Goal: Transaction & Acquisition: Purchase product/service

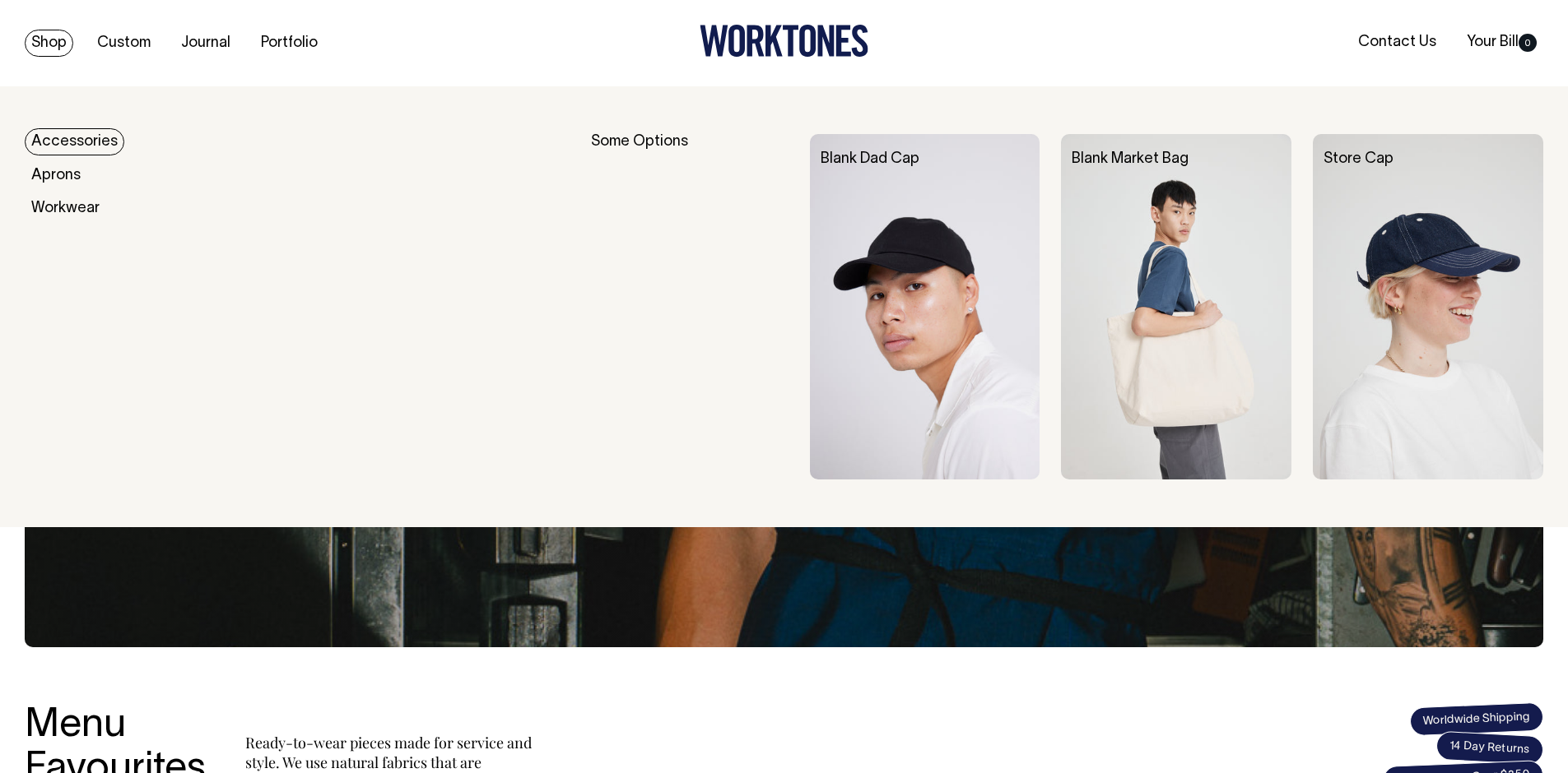
click at [55, 36] on link "Shop" at bounding box center [49, 43] width 49 height 28
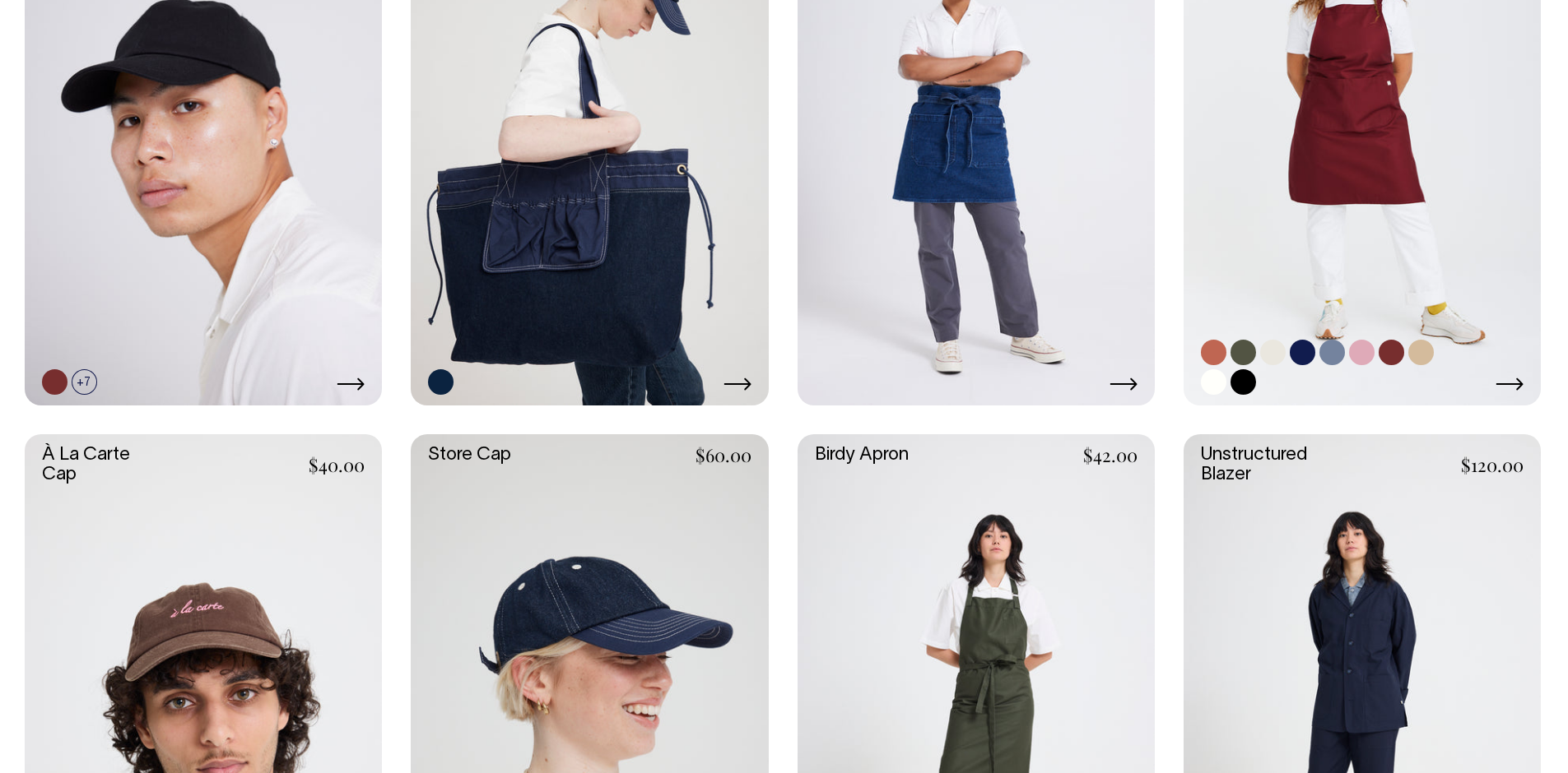
click at [1344, 202] on link at bounding box center [1362, 138] width 357 height 536
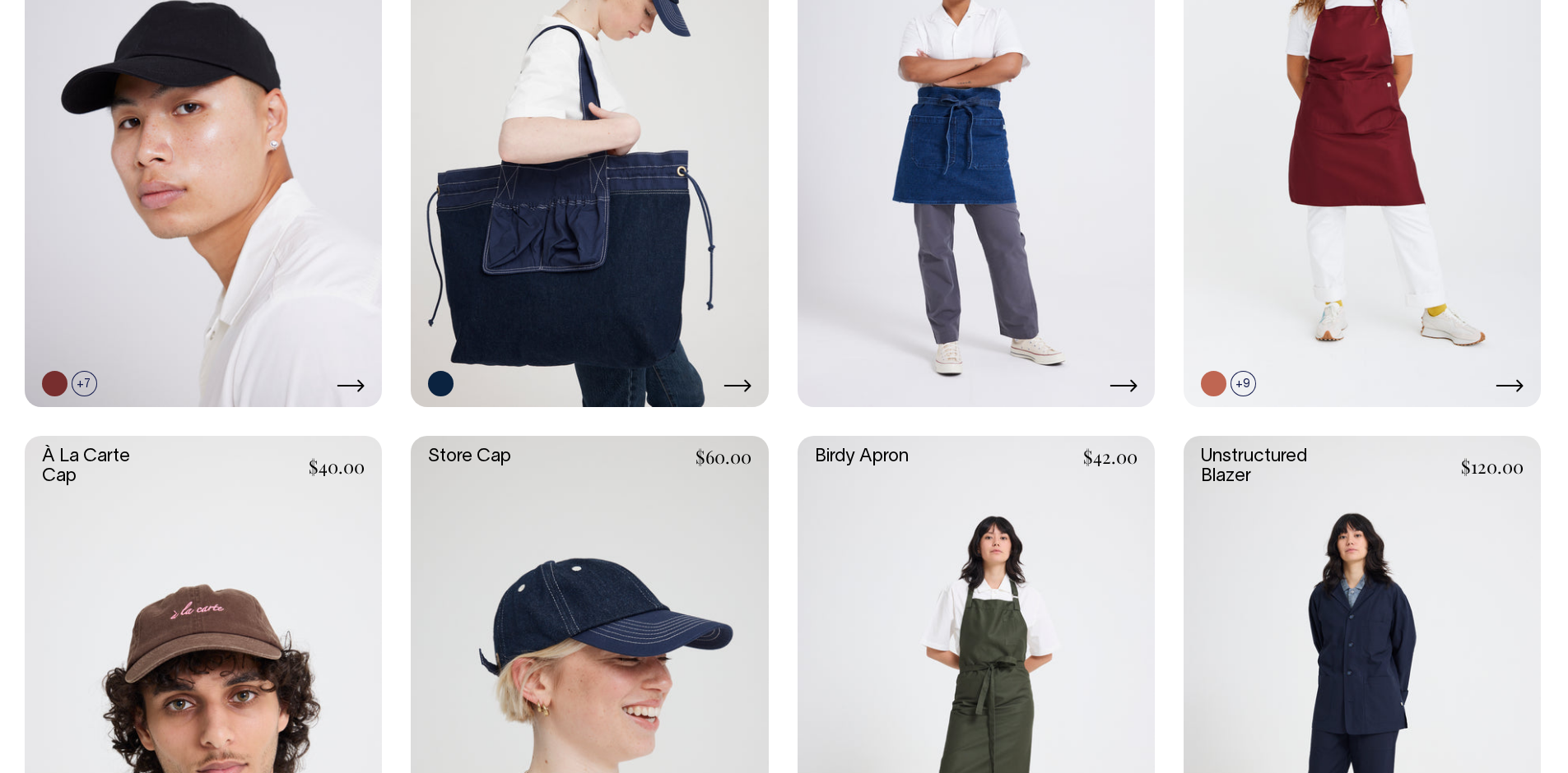
scroll to position [614, 0]
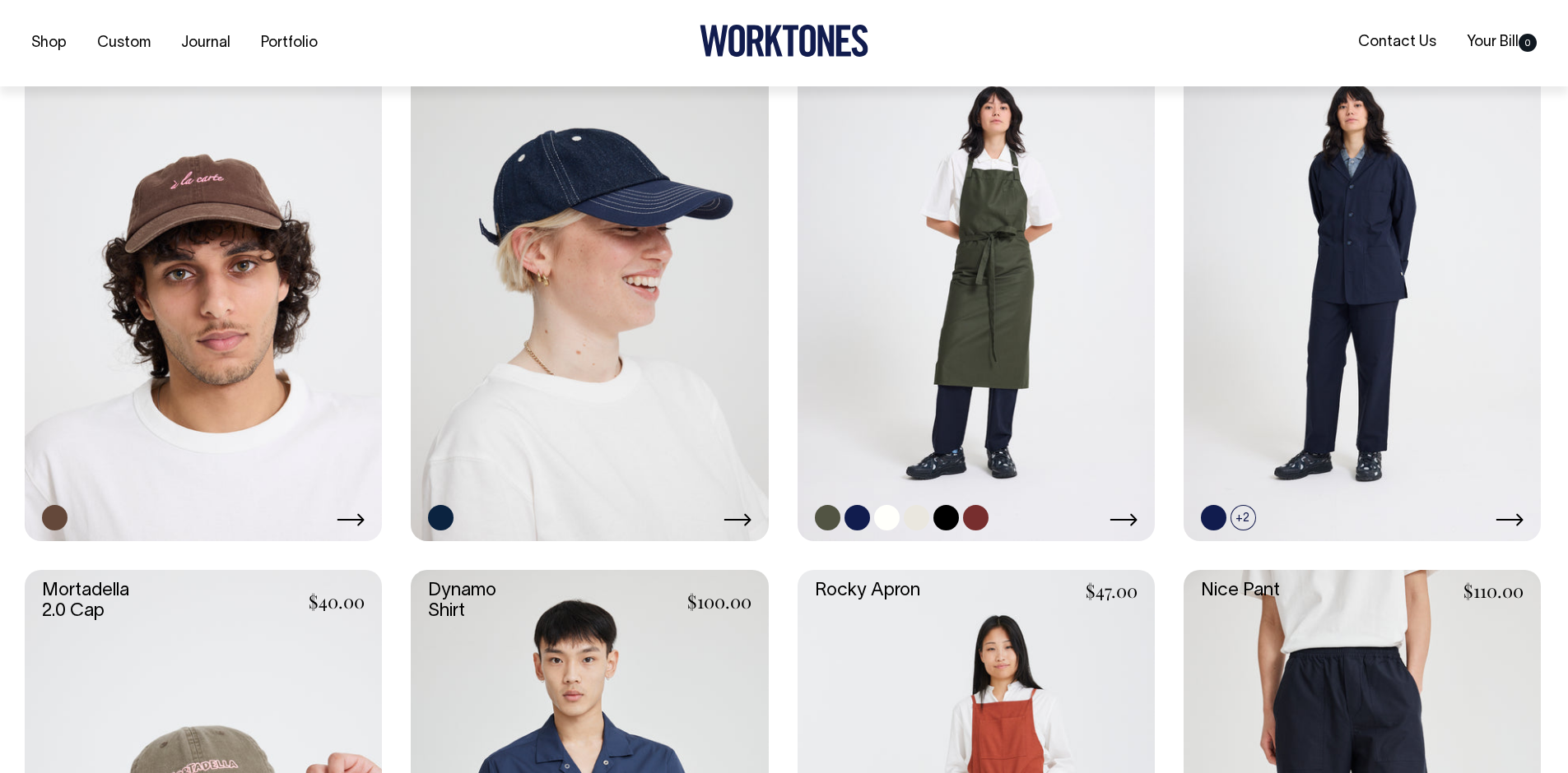
click at [1036, 320] on link at bounding box center [976, 273] width 357 height 536
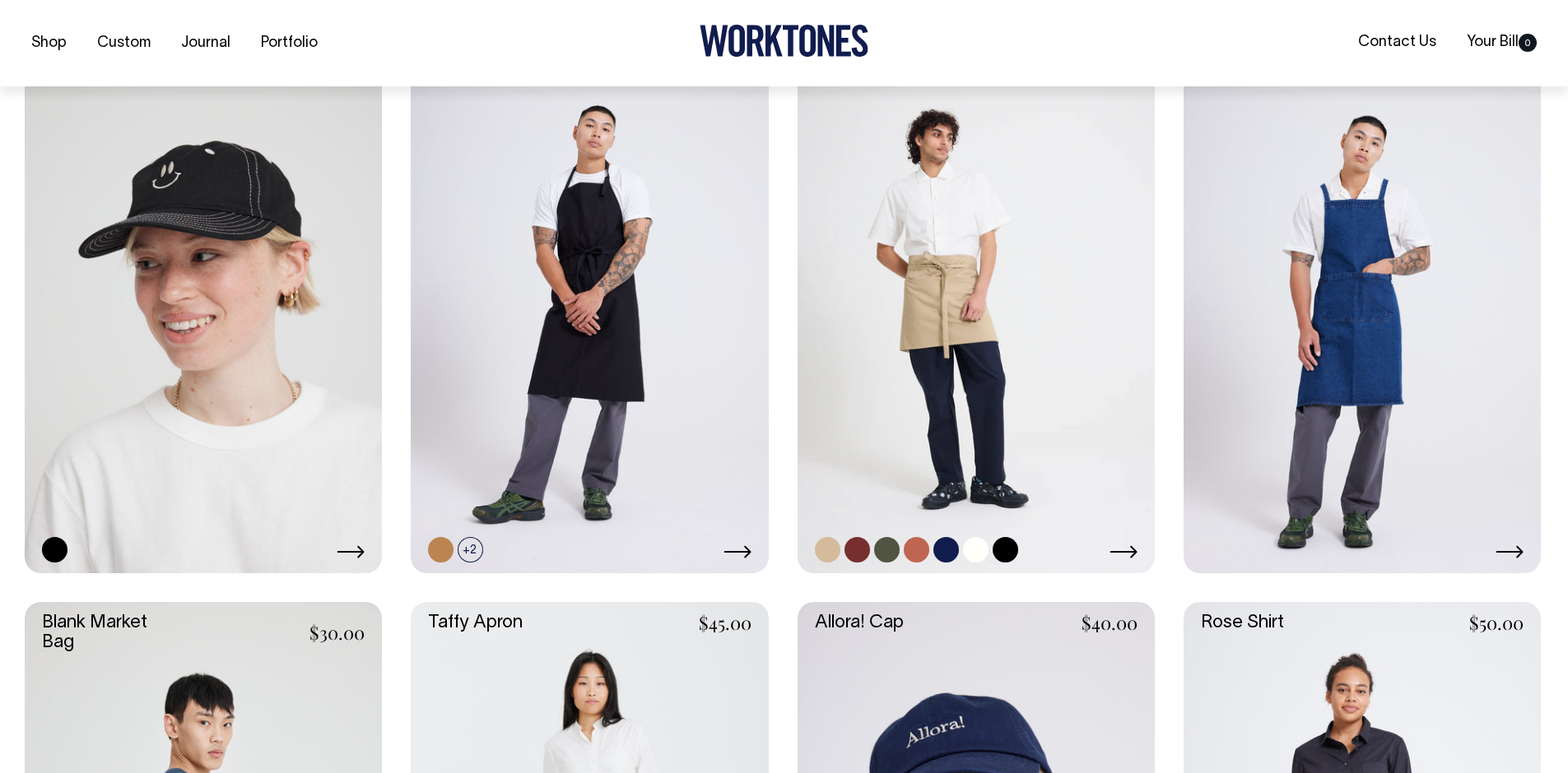
click at [905, 515] on link at bounding box center [976, 306] width 357 height 536
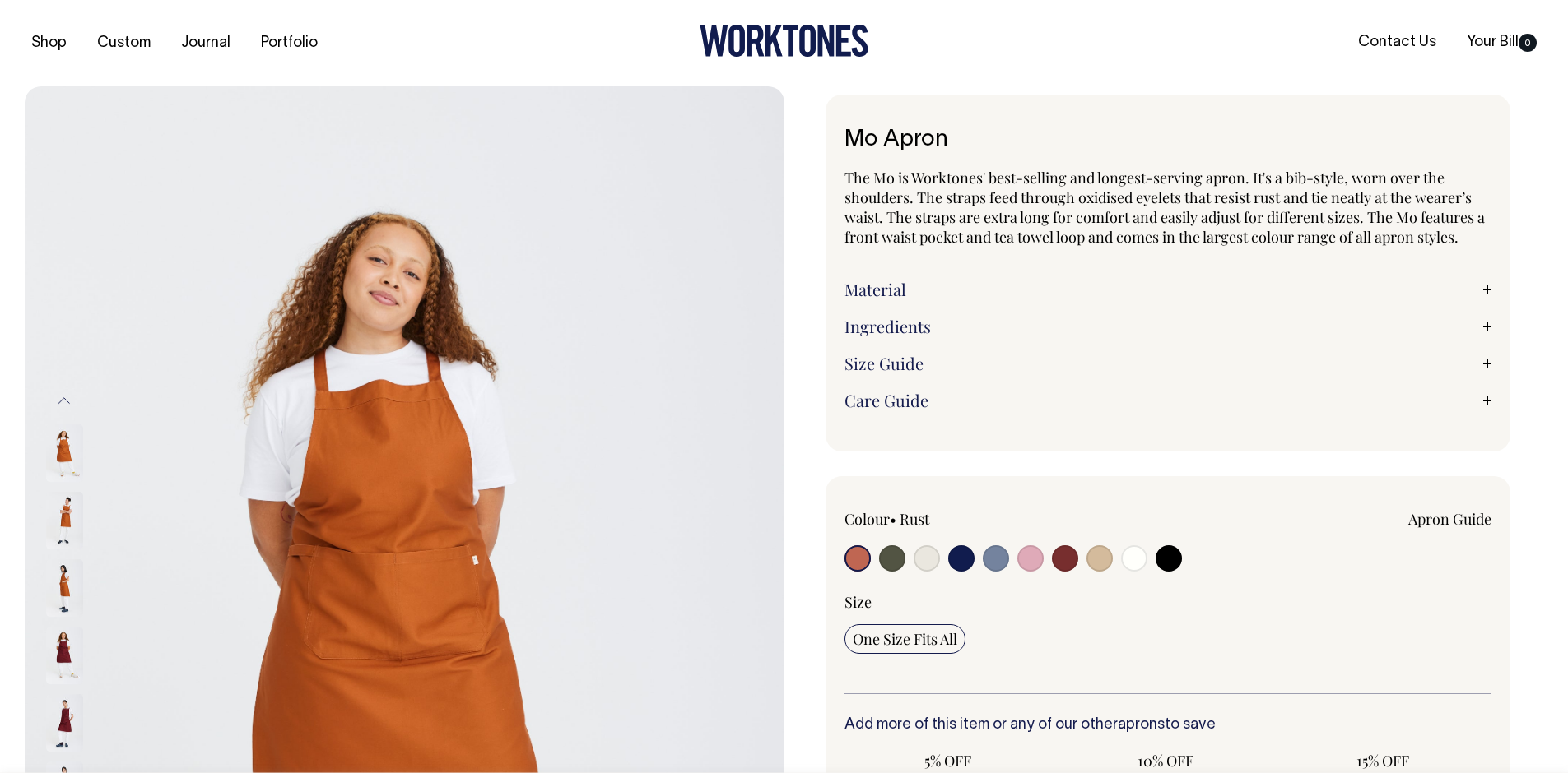
click at [931, 564] on input "radio" at bounding box center [927, 559] width 27 height 27
radio input "true"
select select "Natural"
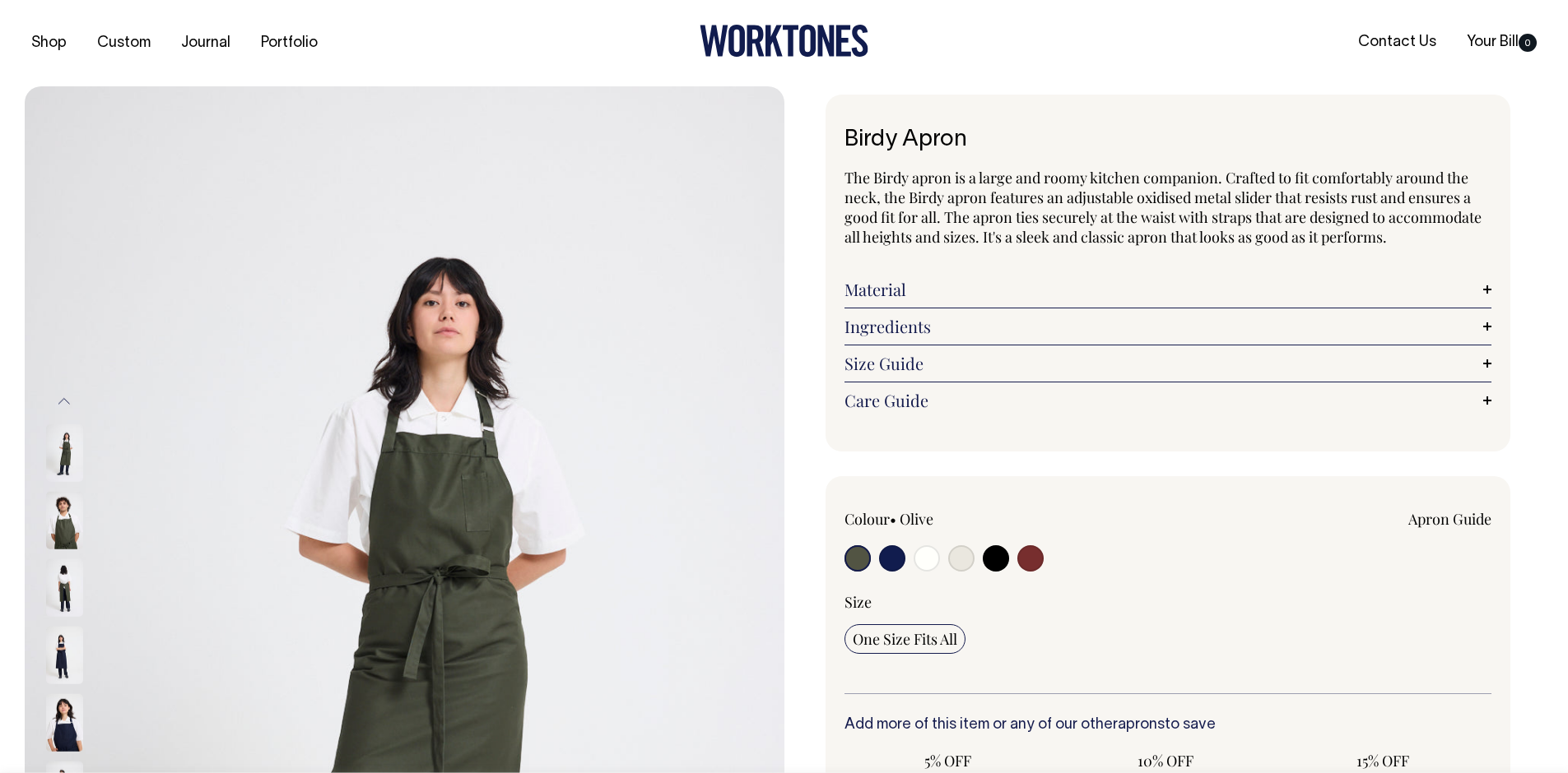
click at [959, 558] on label at bounding box center [962, 561] width 27 height 30
click at [959, 558] on input "radio" at bounding box center [962, 559] width 27 height 27
radio input "true"
select select "Natural"
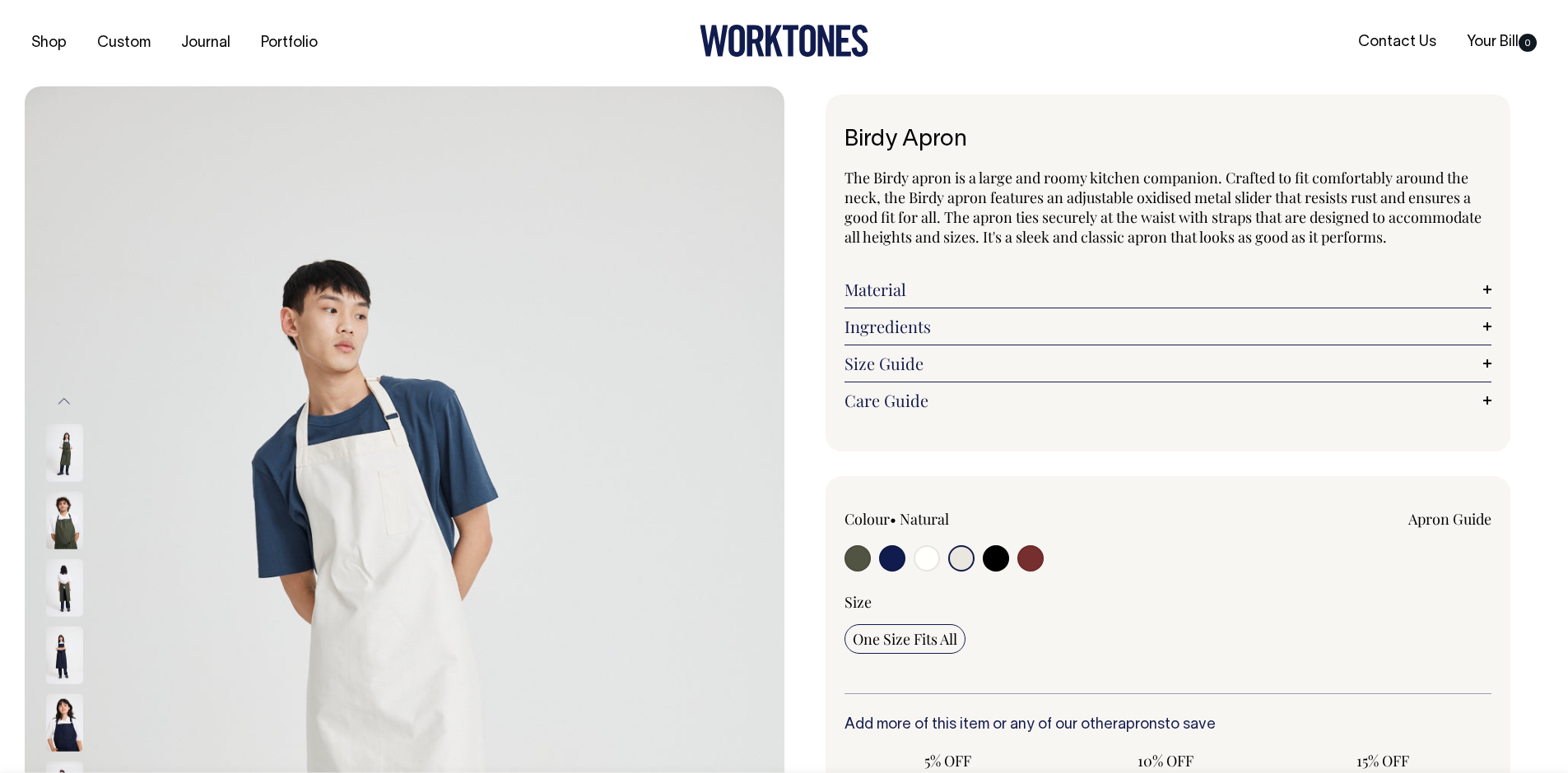
click at [960, 558] on input "radio" at bounding box center [962, 559] width 27 height 27
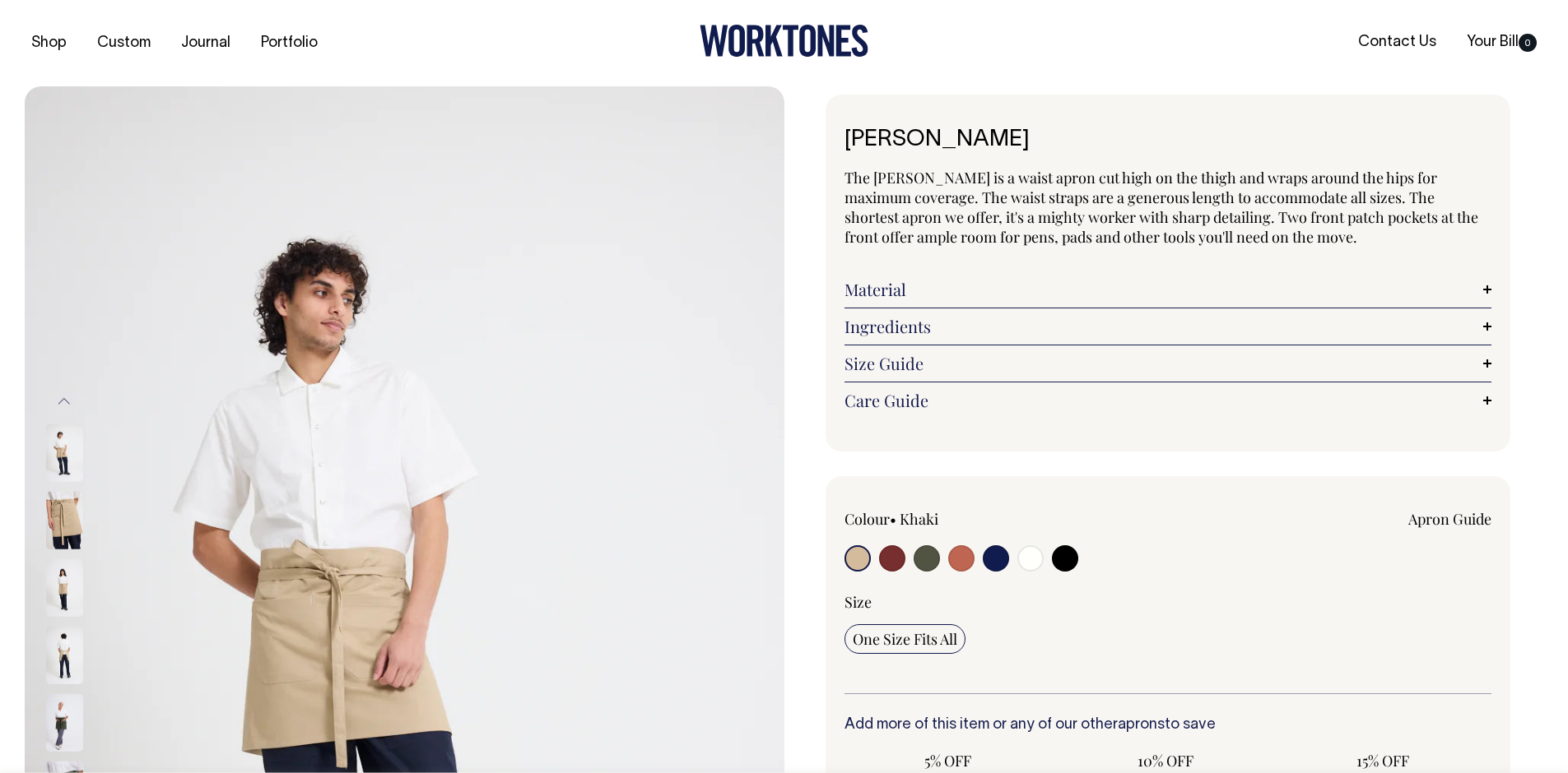
click at [1028, 560] on input "radio" at bounding box center [1030, 559] width 27 height 27
radio input "true"
select select "Off-White"
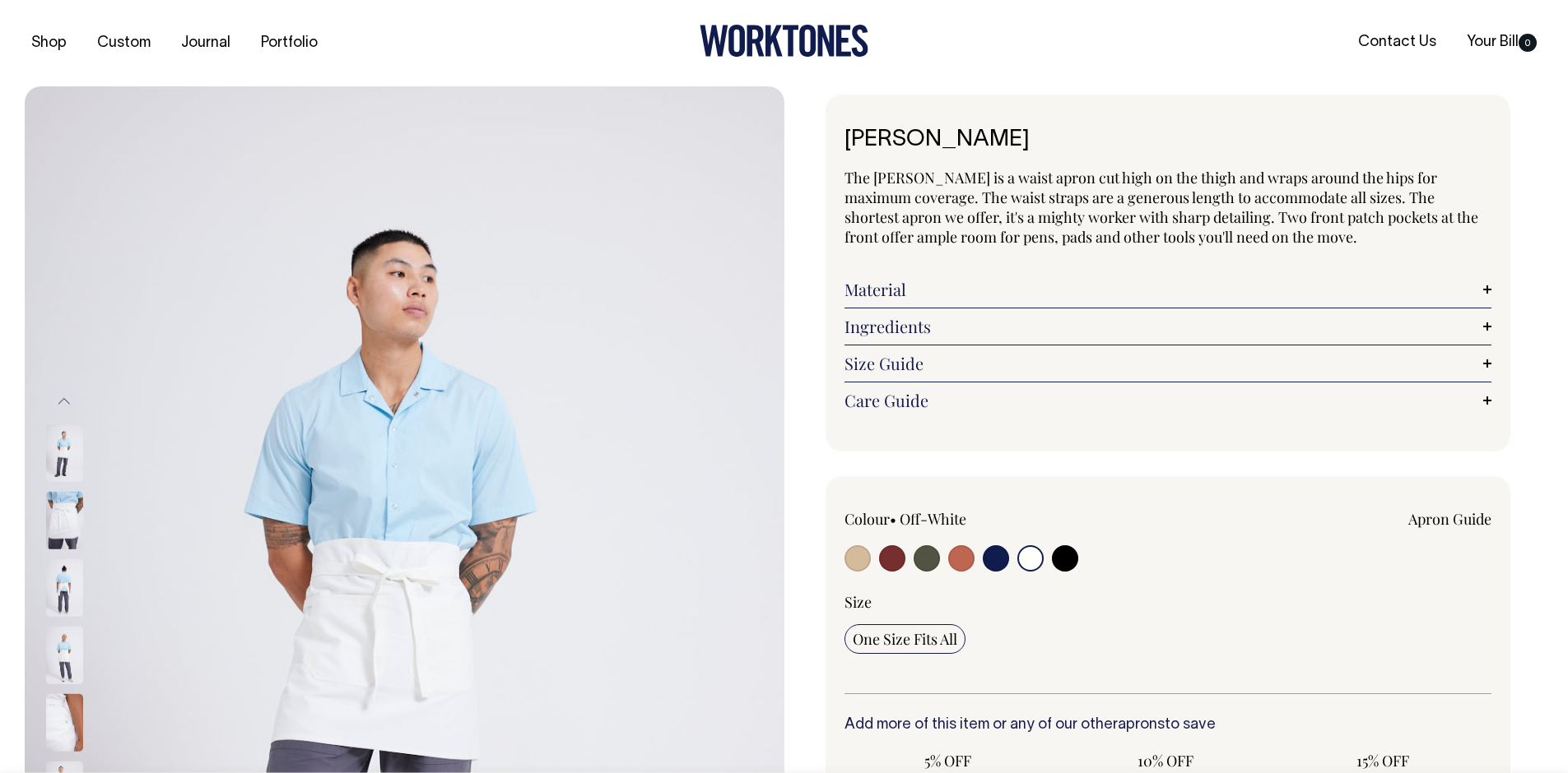
click at [870, 551] on div at bounding box center [974, 561] width 260 height 30
click at [890, 560] on input "radio" at bounding box center [892, 559] width 27 height 27
radio input "true"
select select "Burgundy"
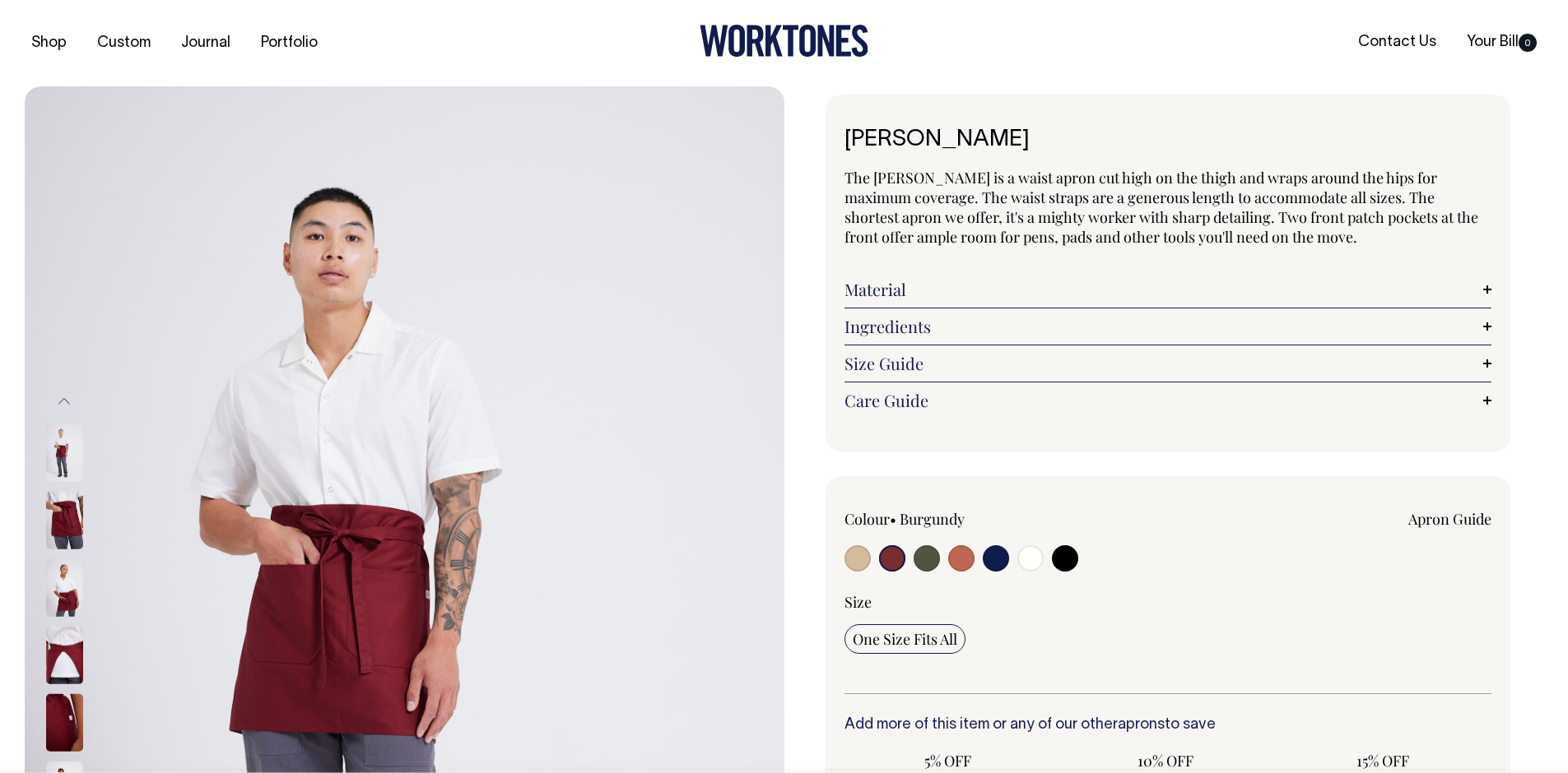
click at [857, 560] on input "radio" at bounding box center [858, 559] width 27 height 27
radio input "true"
select select "Khaki"
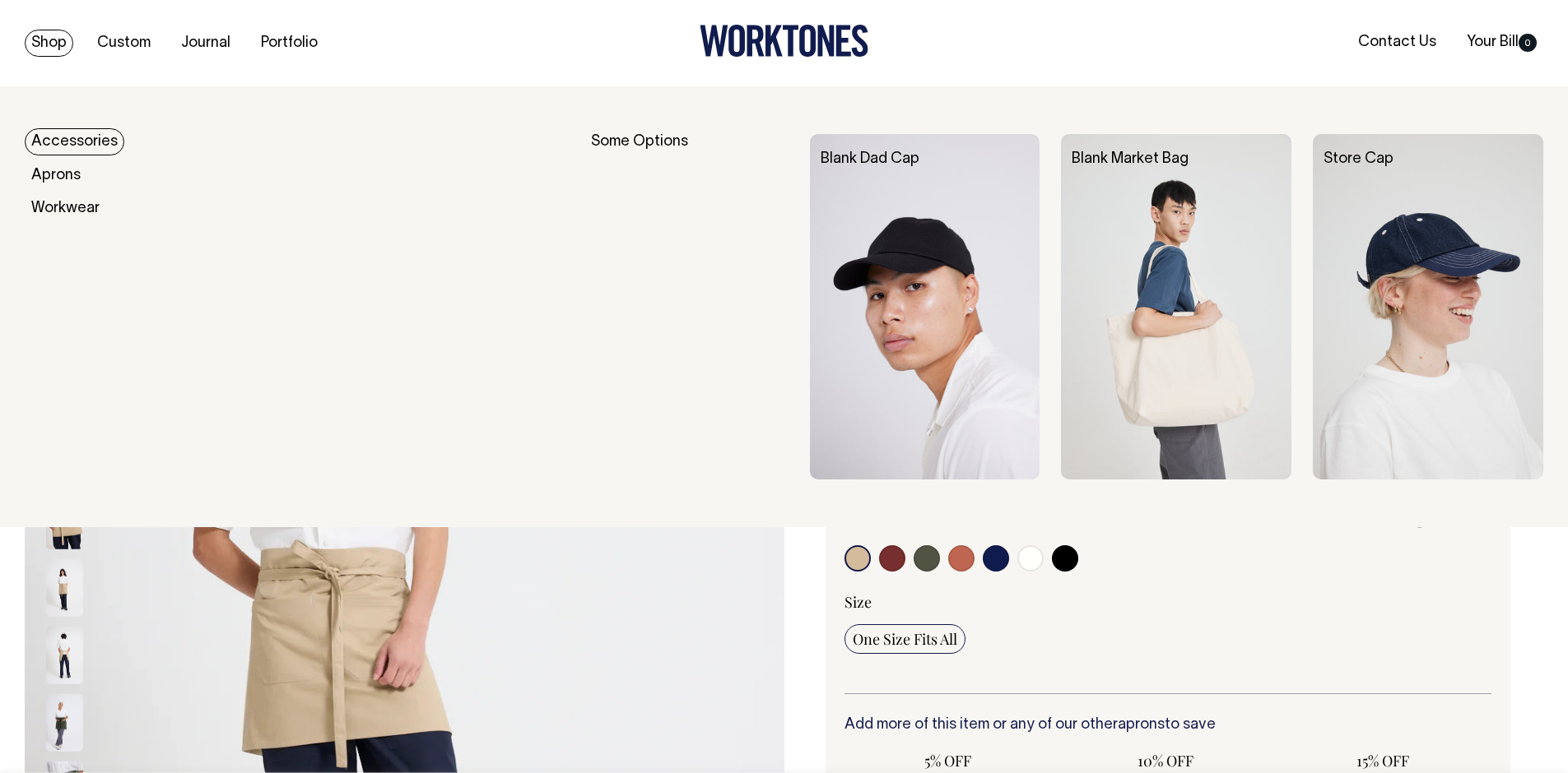
click at [60, 37] on link "Shop" at bounding box center [49, 43] width 49 height 28
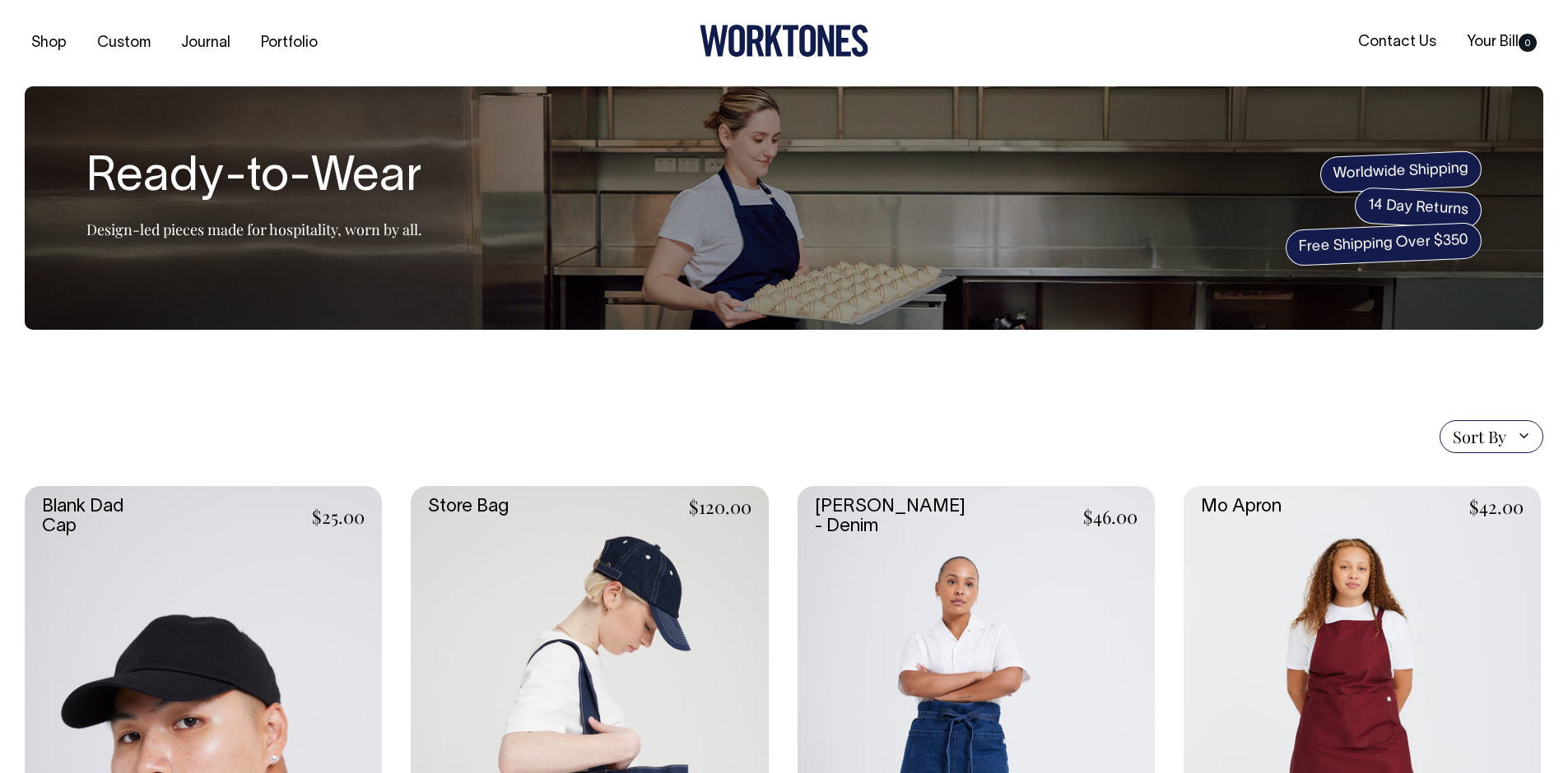
click at [294, 555] on link at bounding box center [204, 753] width 357 height 536
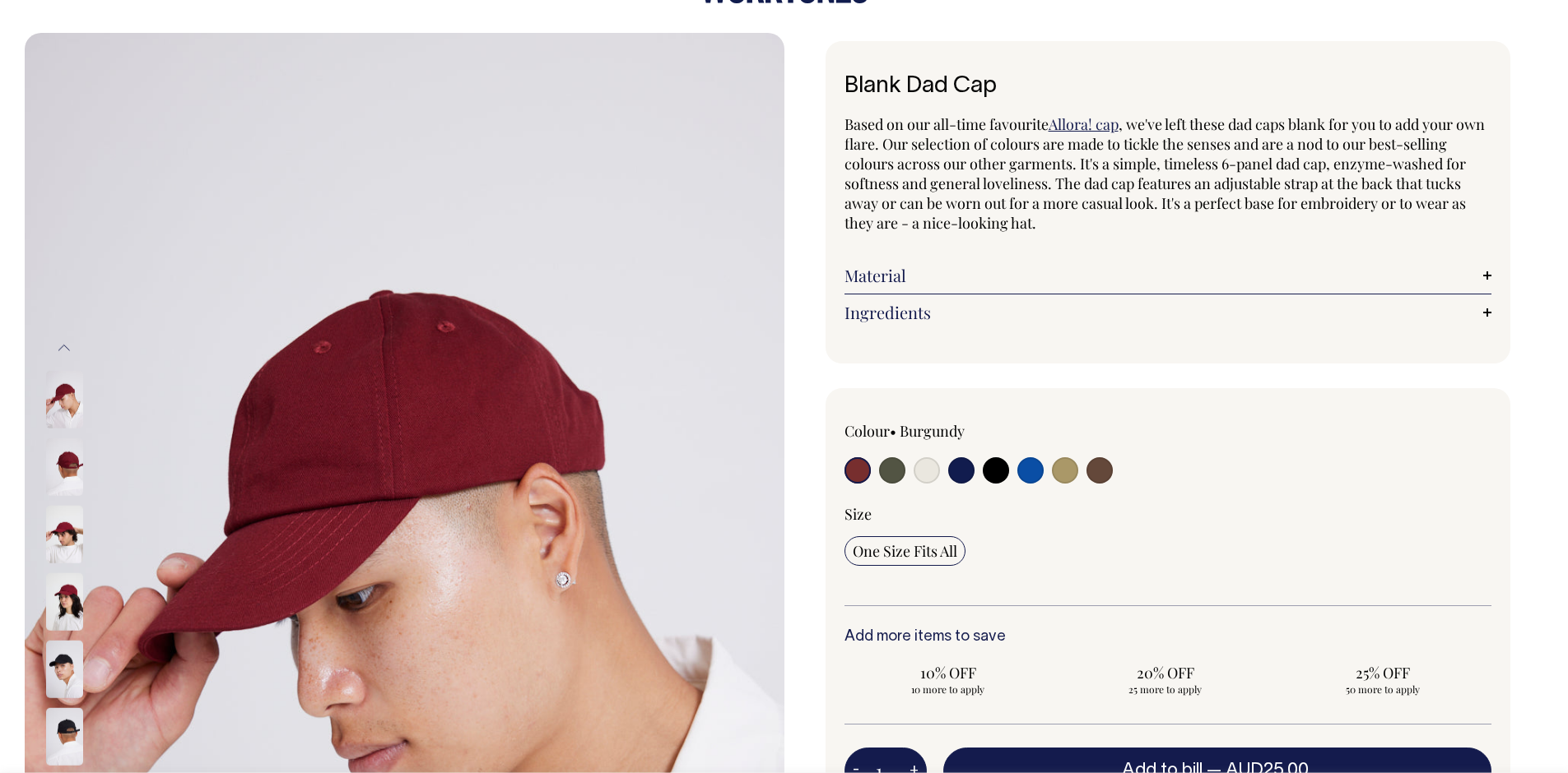
scroll to position [54, 0]
